Goal: Book appointment/travel/reservation

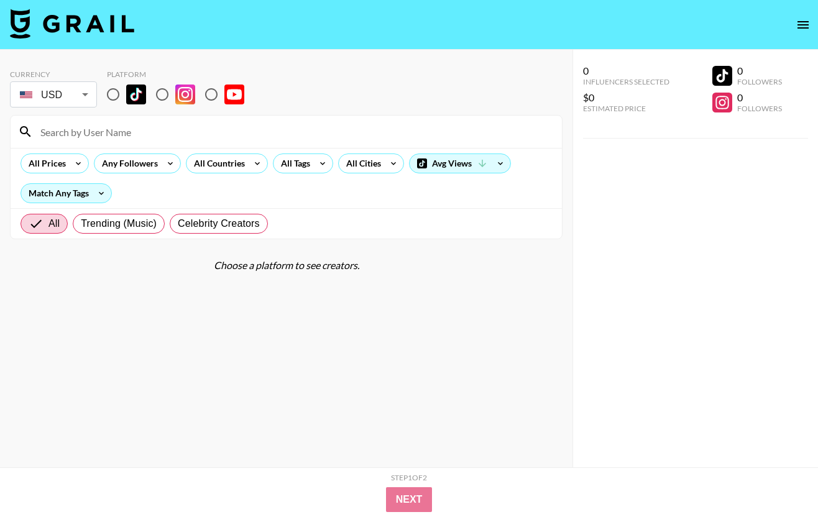
click at [115, 95] on input "radio" at bounding box center [113, 94] width 26 height 26
radio input "true"
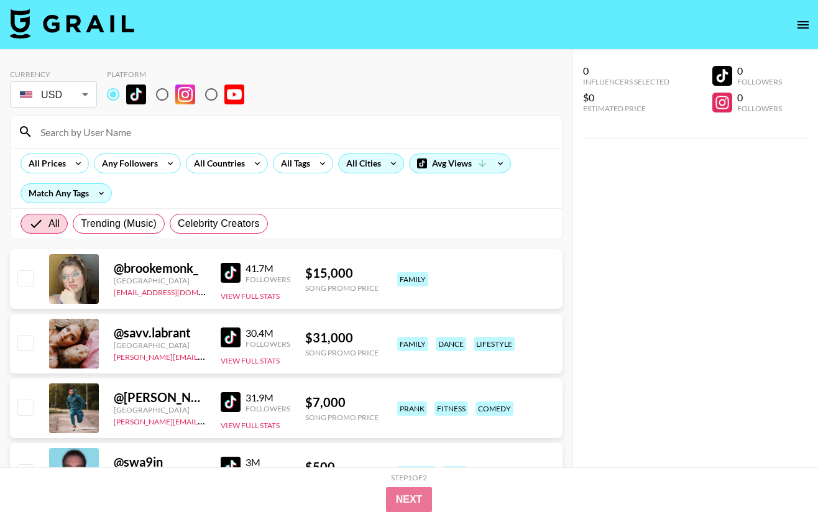
click at [358, 166] on div "All Cities" at bounding box center [361, 163] width 45 height 19
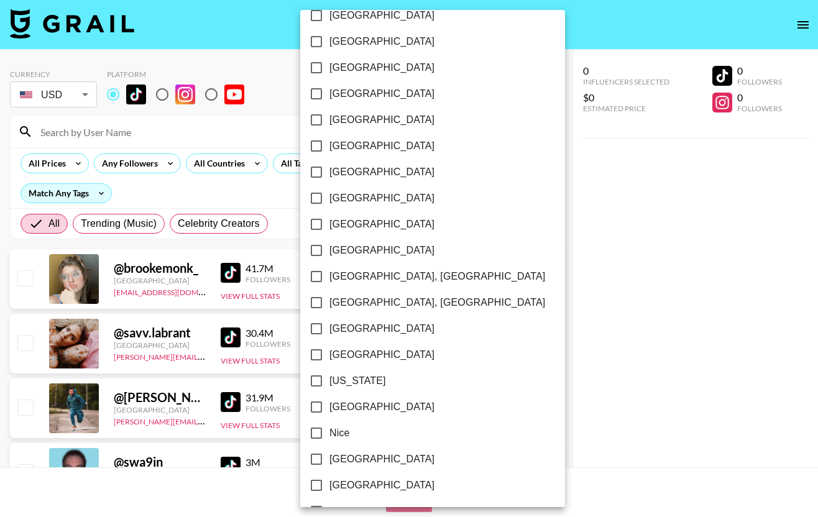
scroll to position [987, 0]
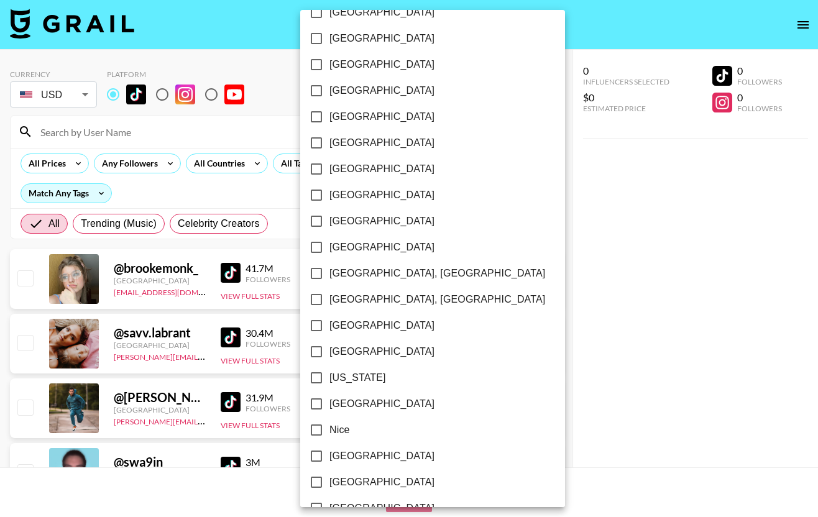
click at [320, 292] on input "[GEOGRAPHIC_DATA], [GEOGRAPHIC_DATA]" at bounding box center [317, 300] width 26 height 26
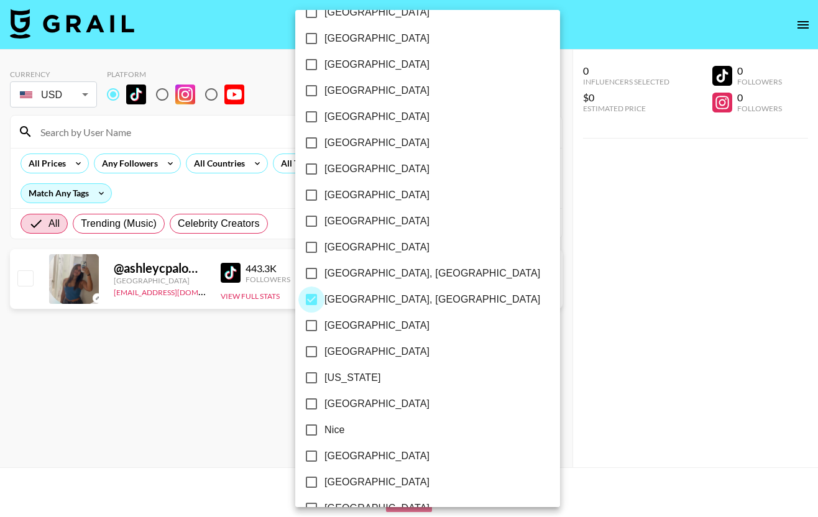
click at [318, 296] on input "[GEOGRAPHIC_DATA], [GEOGRAPHIC_DATA]" at bounding box center [312, 300] width 26 height 26
checkbox input "false"
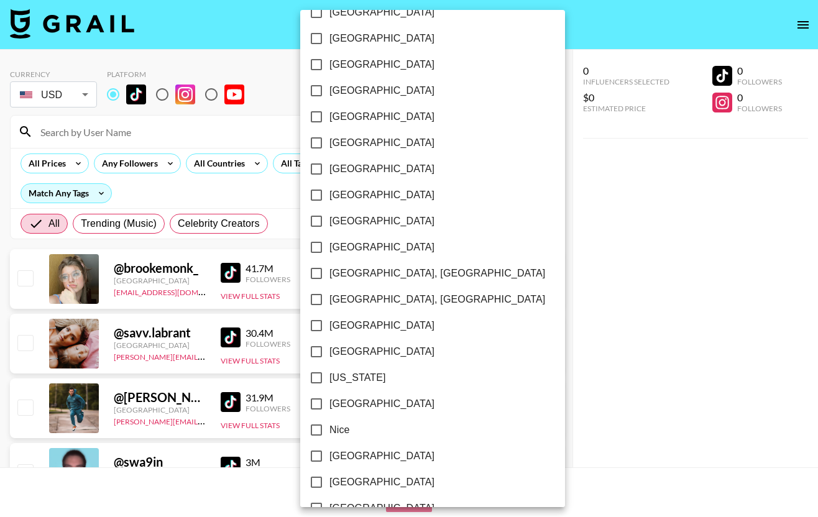
click at [317, 372] on input "[US_STATE]" at bounding box center [317, 378] width 26 height 26
checkbox input "true"
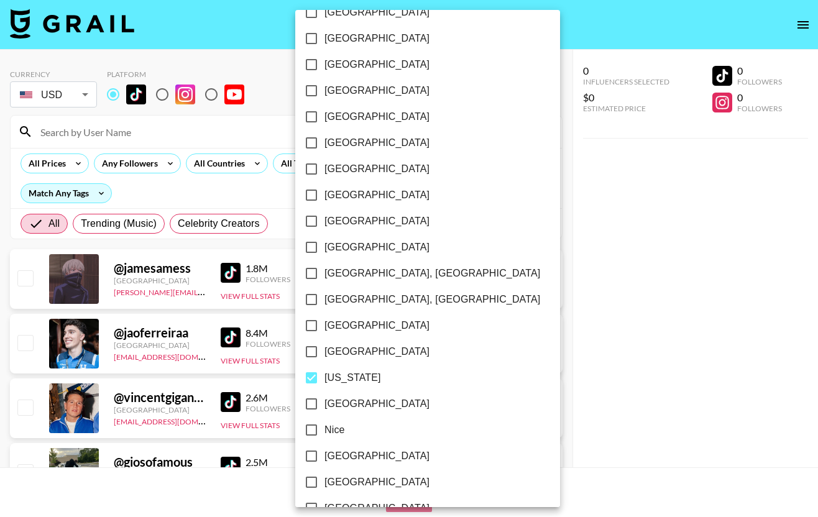
click at [582, 287] on div at bounding box center [409, 258] width 818 height 517
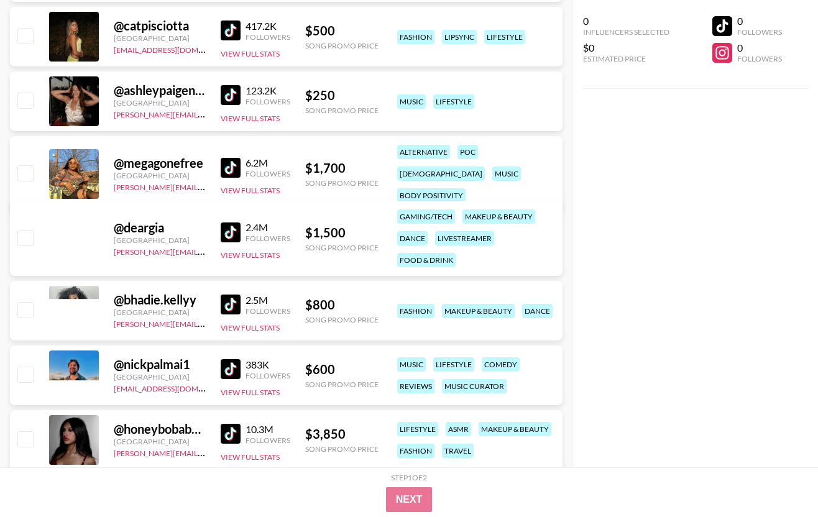
scroll to position [1565, 0]
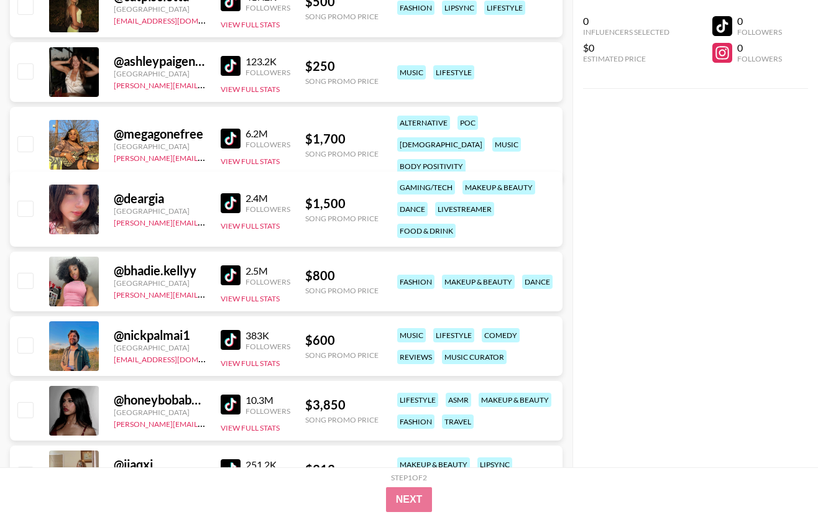
click at [230, 129] on img at bounding box center [231, 139] width 20 height 20
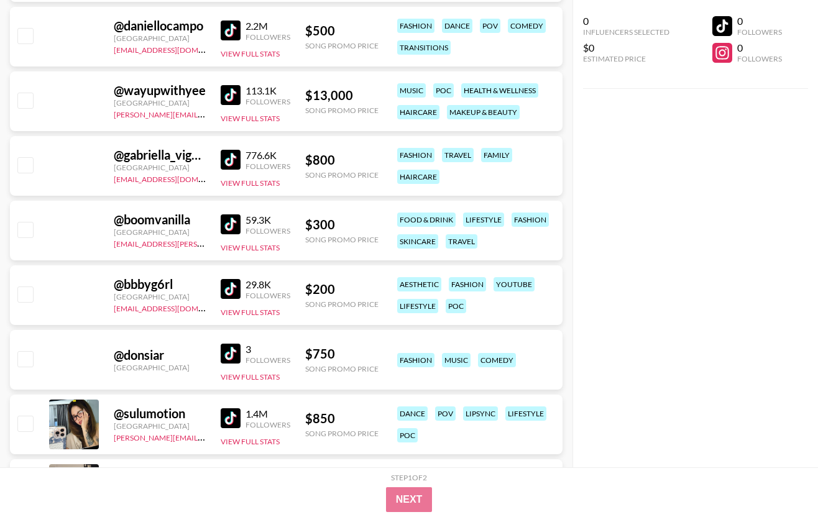
scroll to position [10844, 0]
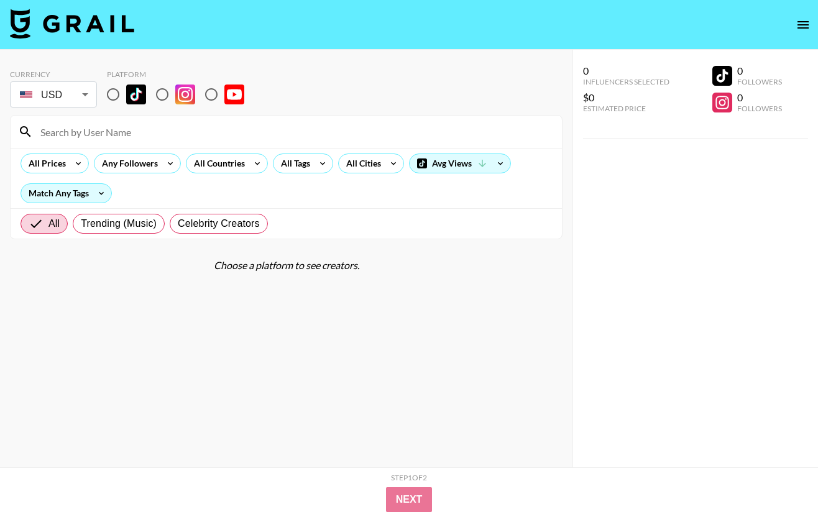
click at [118, 98] on input "radio" at bounding box center [113, 94] width 26 height 26
radio input "true"
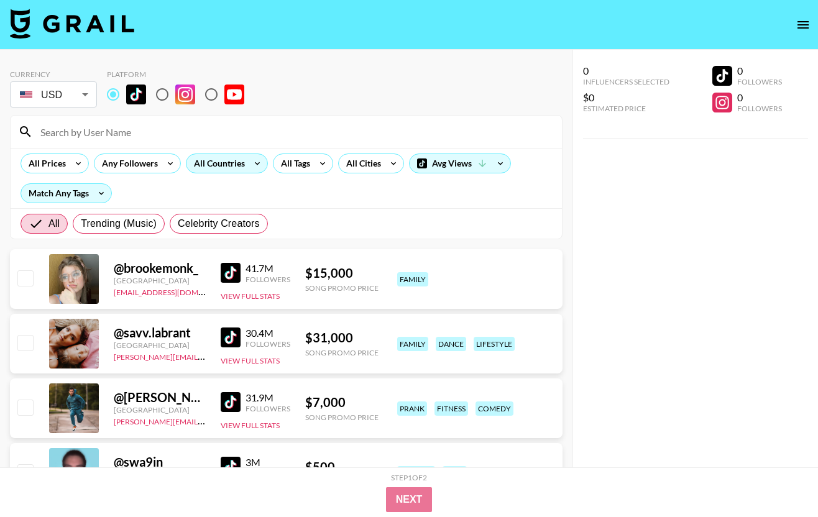
click at [205, 168] on div "All Countries" at bounding box center [217, 163] width 61 height 19
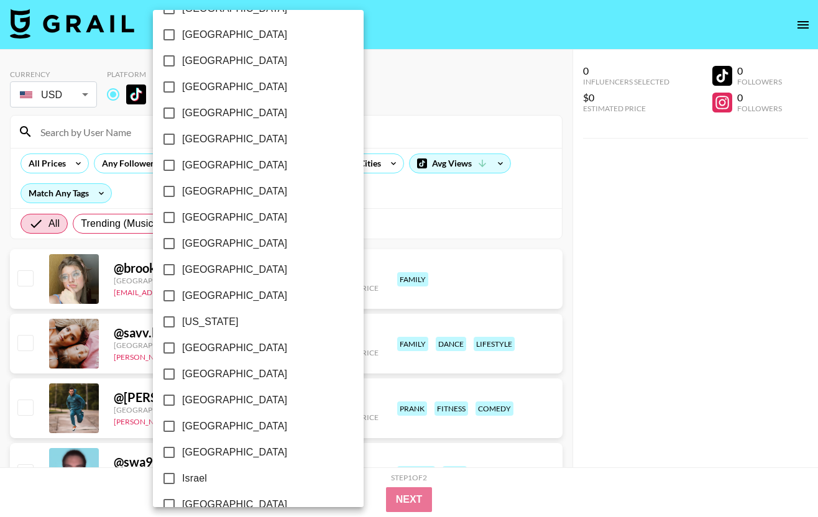
scroll to position [157, 0]
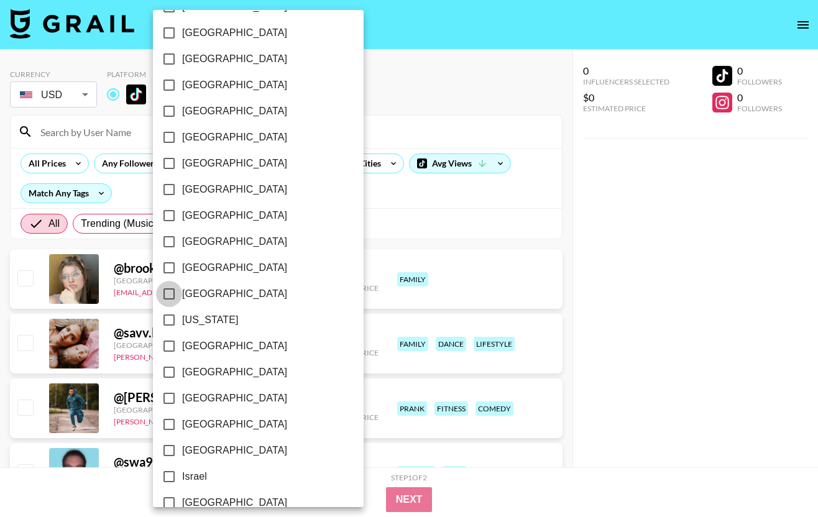
click at [174, 297] on input "France" at bounding box center [169, 294] width 26 height 26
checkbox input "true"
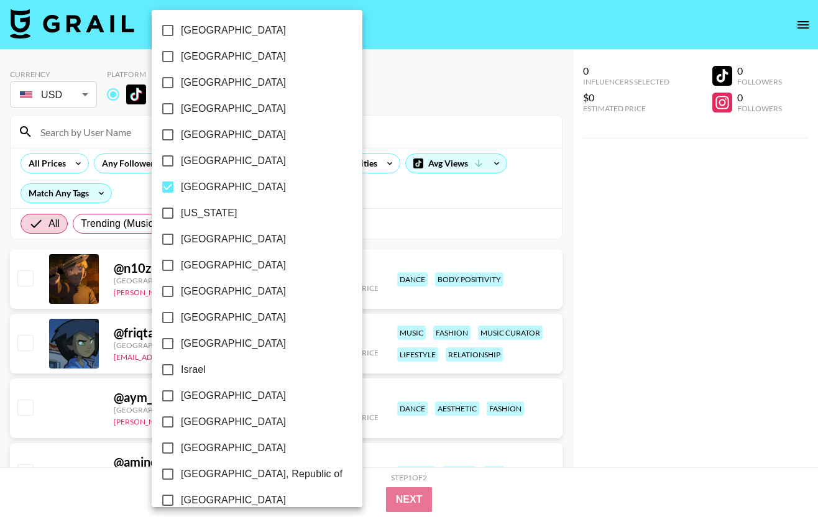
scroll to position [285, 0]
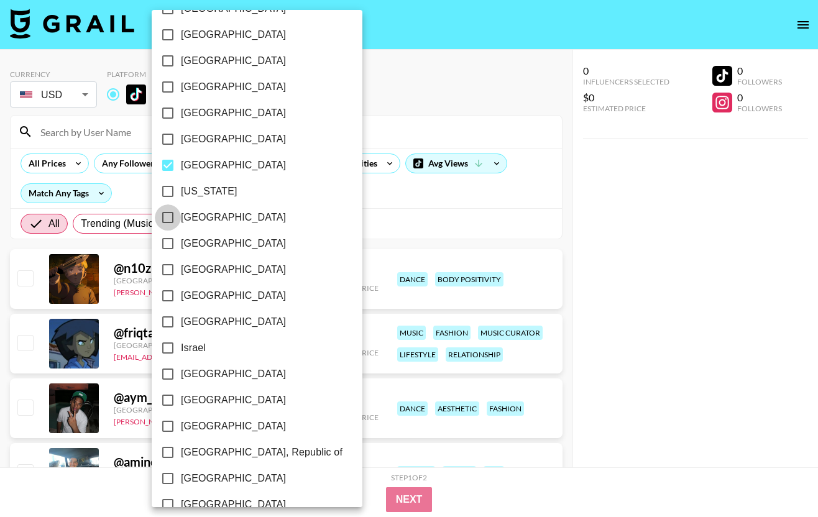
click at [169, 213] on input "Germany" at bounding box center [168, 218] width 26 height 26
checkbox input "true"
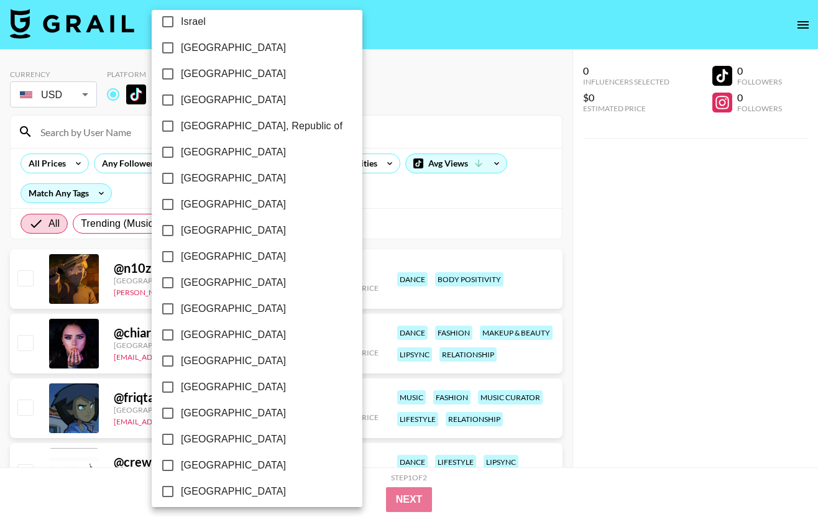
scroll to position [618, 0]
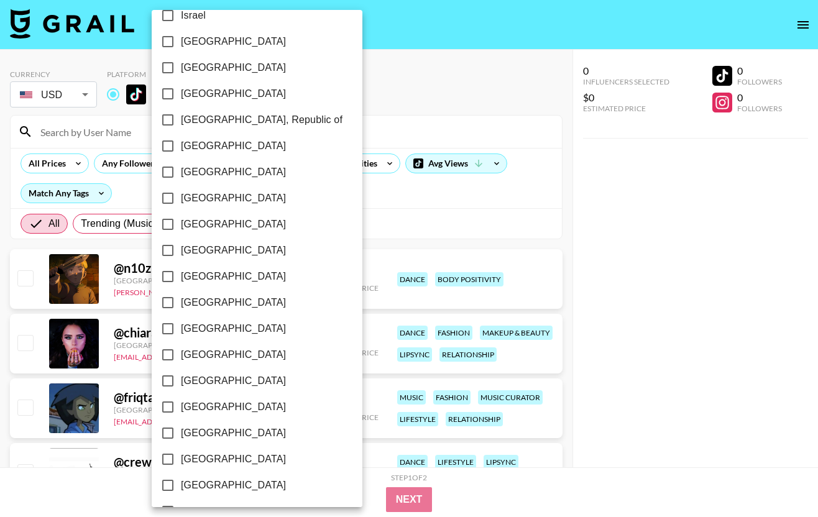
click at [379, 191] on div at bounding box center [409, 258] width 818 height 517
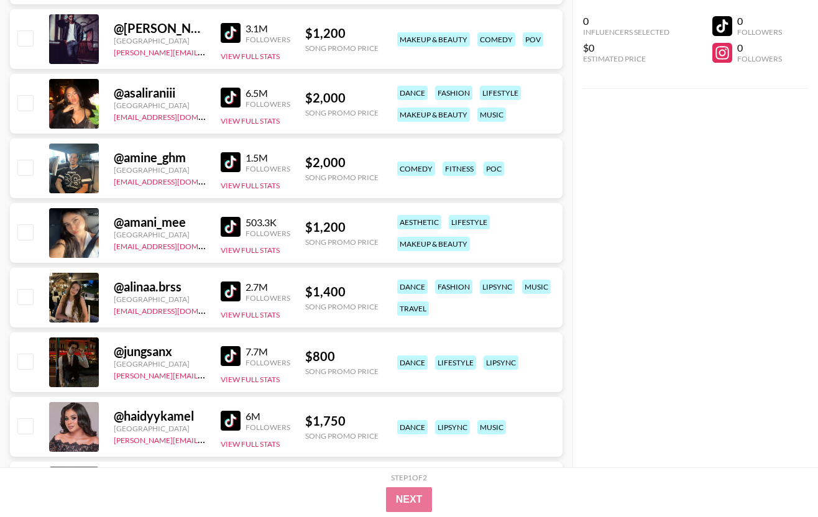
scroll to position [663, 0]
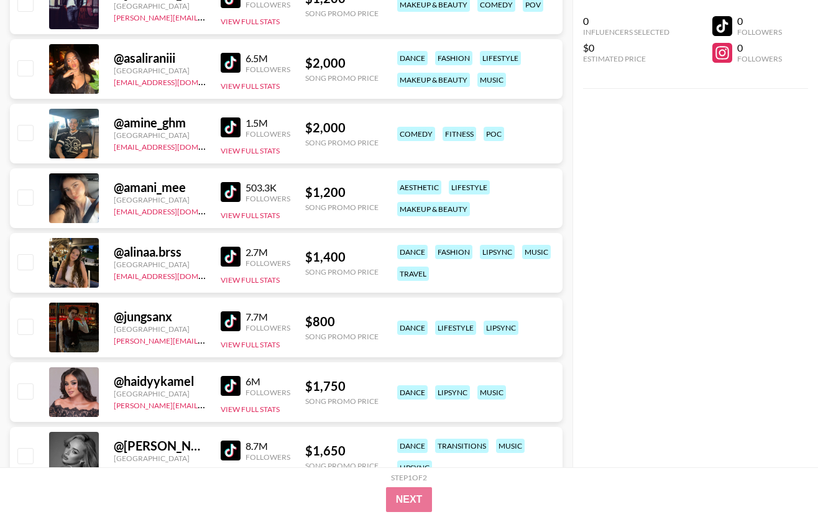
click at [233, 253] on img at bounding box center [231, 257] width 20 height 20
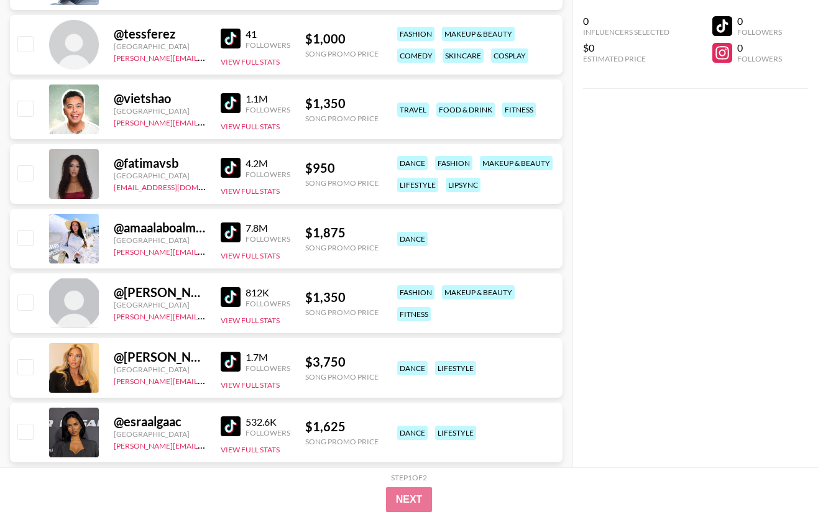
scroll to position [1274, 0]
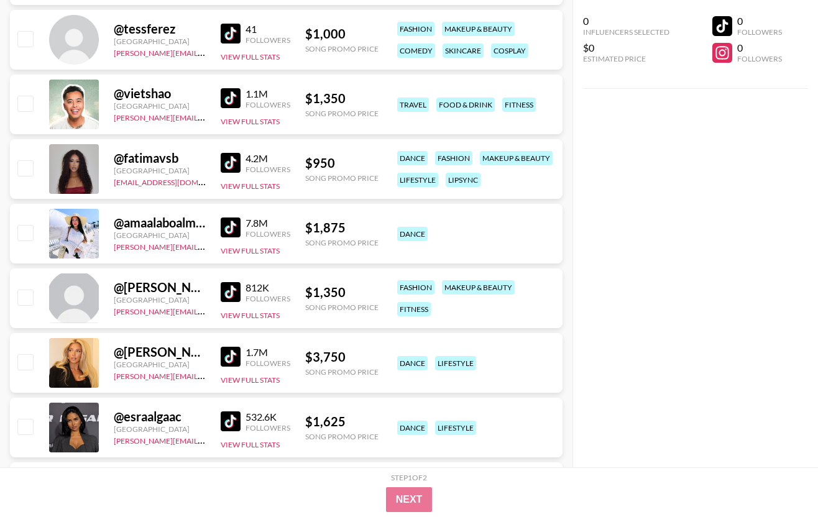
click at [233, 159] on img at bounding box center [231, 163] width 20 height 20
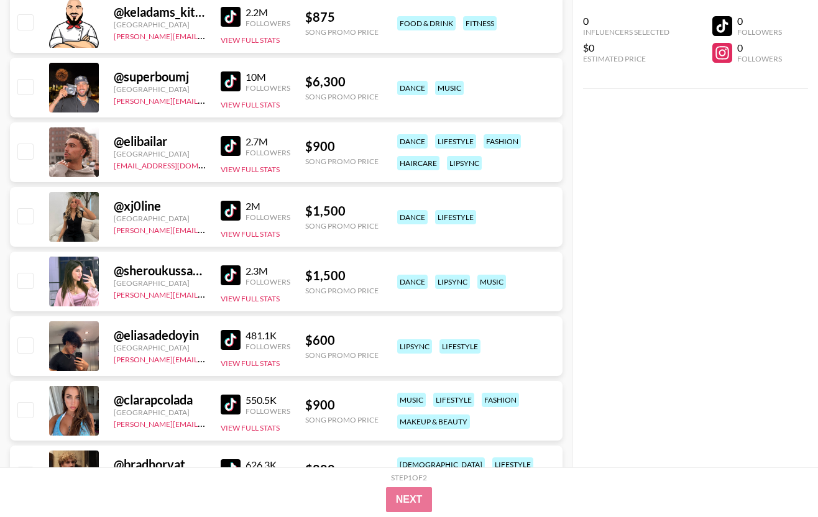
scroll to position [2505, 0]
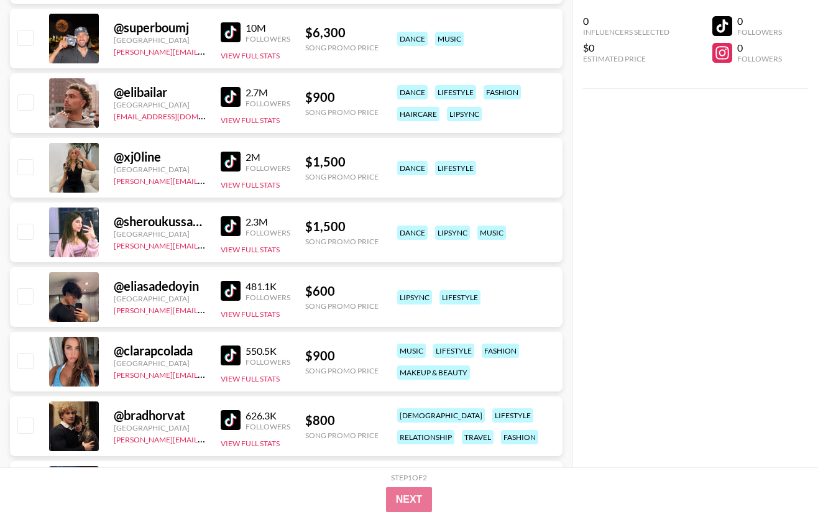
click at [231, 165] on img at bounding box center [231, 162] width 20 height 20
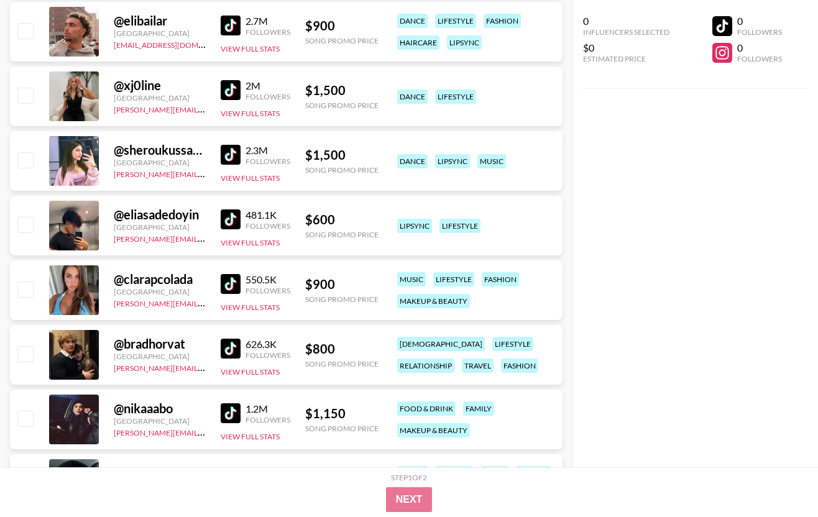
scroll to position [2594, 0]
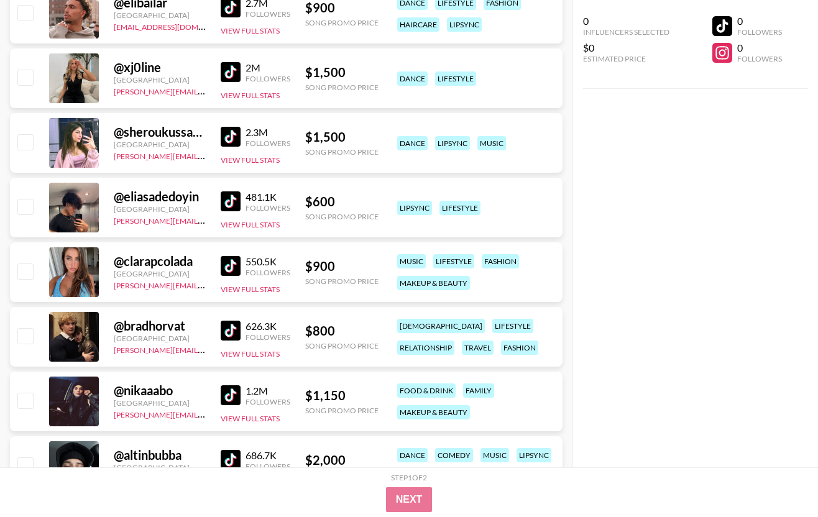
click at [233, 265] on img at bounding box center [231, 266] width 20 height 20
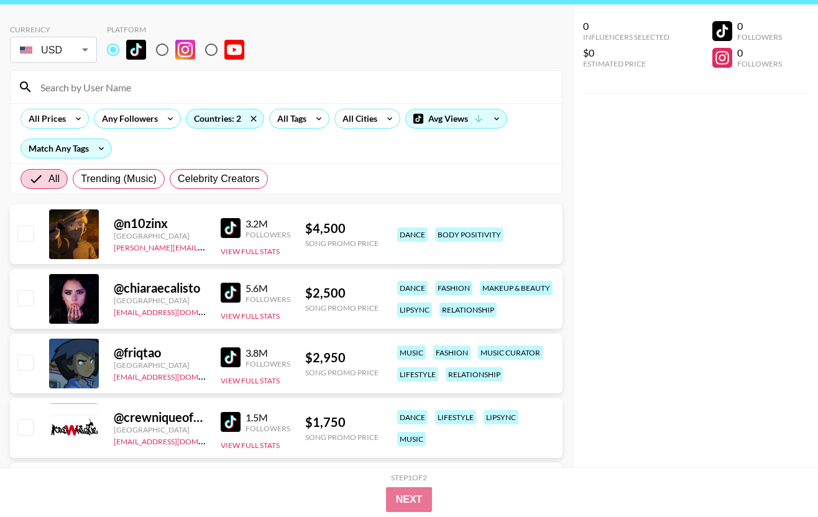
scroll to position [62, 0]
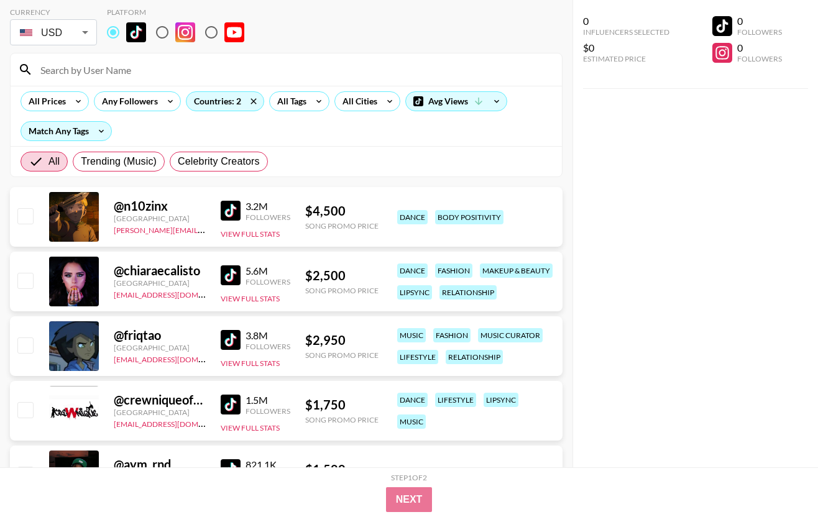
click at [234, 279] on img at bounding box center [231, 276] width 20 height 20
click at [106, 65] on input at bounding box center [294, 70] width 522 height 20
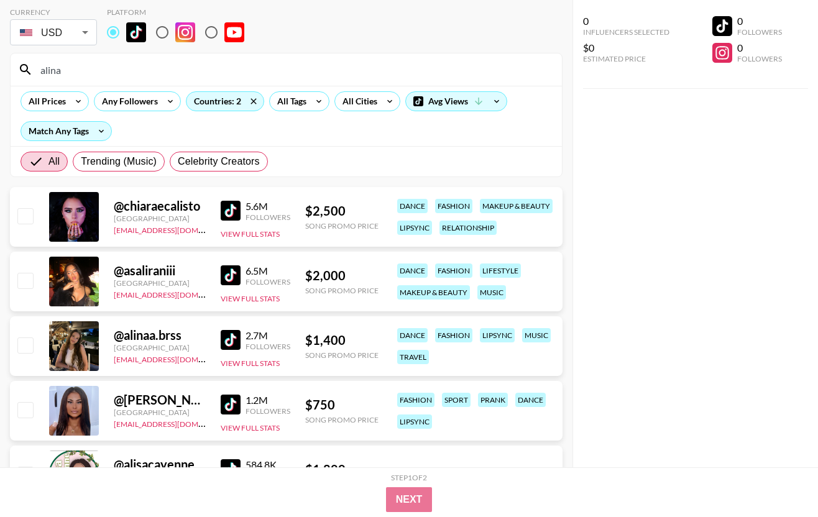
scroll to position [50, 0]
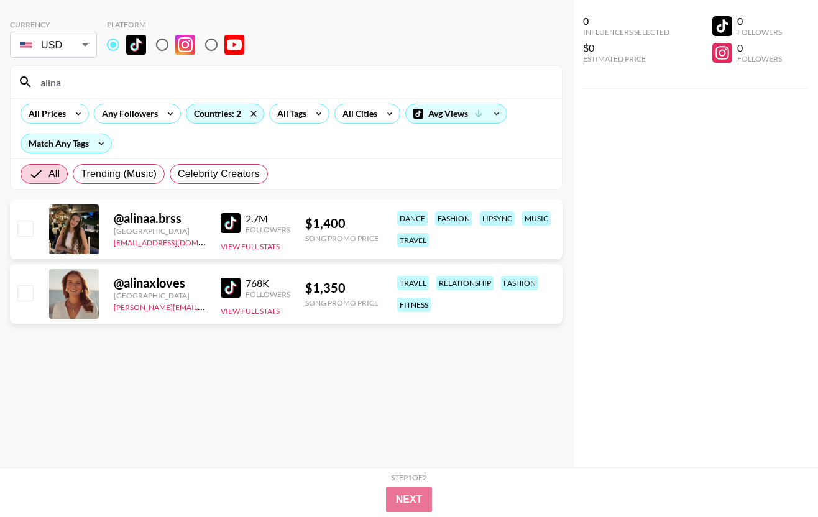
type input "alina"
